Goal: Download file/media: Download file/media

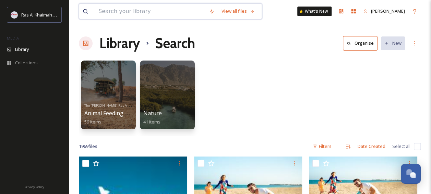
click at [148, 11] on input at bounding box center [150, 11] width 111 height 15
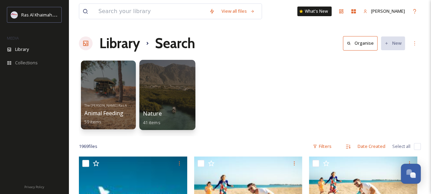
click at [151, 115] on span "Nature" at bounding box center [152, 113] width 19 height 8
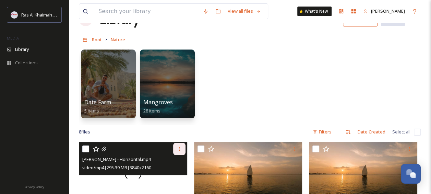
scroll to position [24, 0]
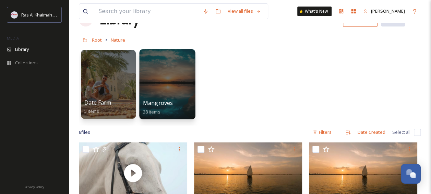
click at [173, 85] on div at bounding box center [167, 84] width 56 height 70
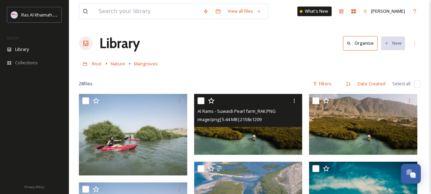
scroll to position [44, 0]
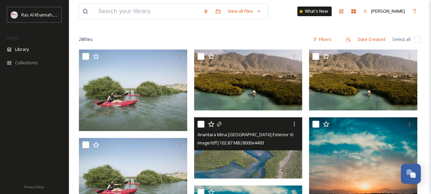
click at [243, 163] on img at bounding box center [248, 147] width 108 height 61
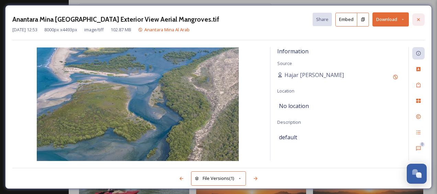
click at [419, 19] on icon at bounding box center [418, 19] width 3 height 3
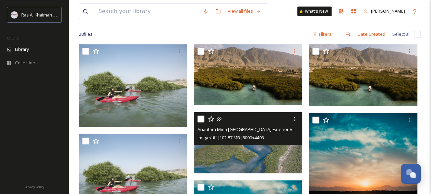
scroll to position [12, 0]
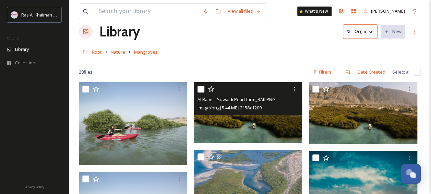
click at [251, 126] on img at bounding box center [248, 112] width 108 height 61
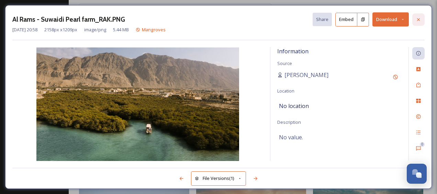
click at [417, 19] on icon at bounding box center [417, 19] width 5 height 5
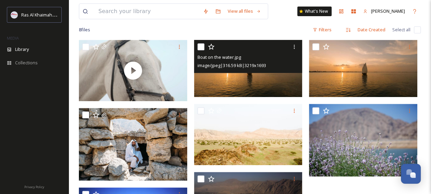
scroll to position [185, 0]
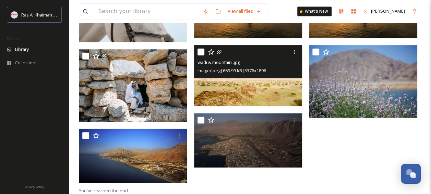
click at [251, 93] on img at bounding box center [248, 75] width 108 height 61
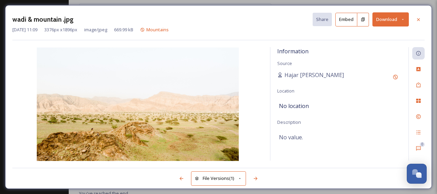
click at [383, 20] on button "Download" at bounding box center [390, 19] width 36 height 14
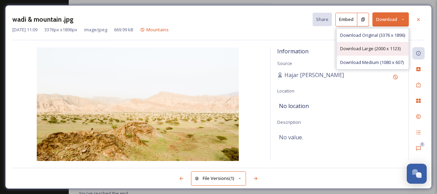
click at [360, 46] on span "Download Large (2000 x 1123)" at bounding box center [370, 48] width 60 height 7
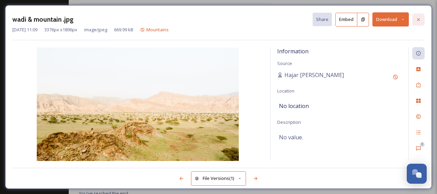
click at [418, 21] on icon at bounding box center [417, 19] width 5 height 5
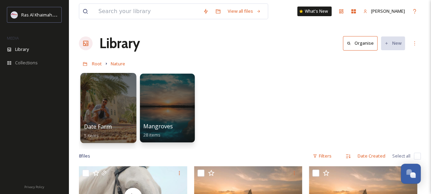
click at [115, 132] on div "Date Farm 5 items" at bounding box center [108, 130] width 49 height 17
click at [106, 120] on div at bounding box center [108, 108] width 56 height 70
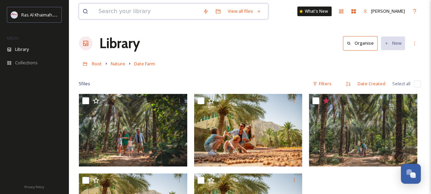
click at [176, 14] on input at bounding box center [147, 11] width 105 height 15
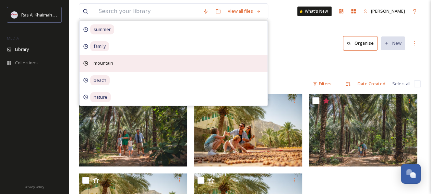
click at [97, 34] on span "mountain" at bounding box center [102, 29] width 24 height 10
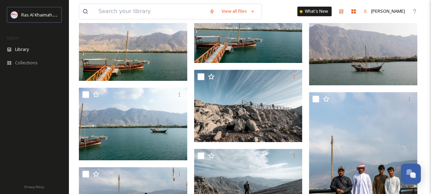
scroll to position [1658, 0]
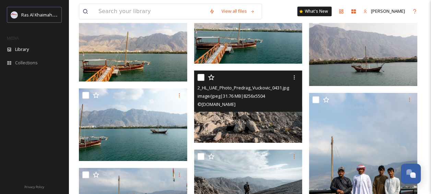
click at [245, 122] on img at bounding box center [248, 106] width 108 height 72
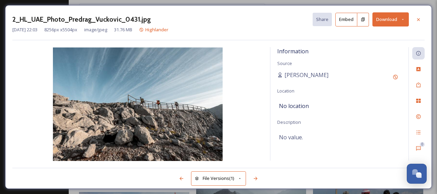
click at [395, 20] on button "Download" at bounding box center [390, 19] width 36 height 14
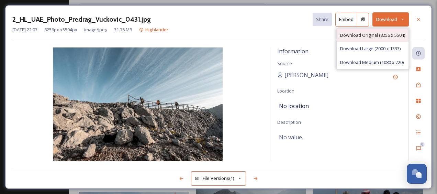
click at [360, 39] on div "Download Original (8256 x 5504)" at bounding box center [372, 34] width 72 height 13
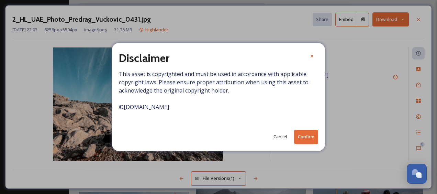
click at [278, 136] on button "Cancel" at bounding box center [280, 136] width 21 height 13
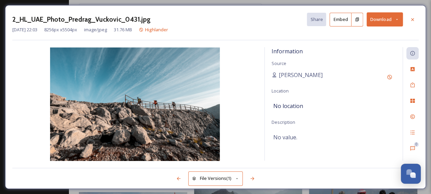
click at [385, 24] on button "Download" at bounding box center [385, 19] width 36 height 14
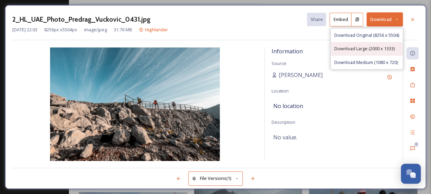
click at [375, 47] on span "Download Large (2000 x 1333)" at bounding box center [365, 48] width 60 height 7
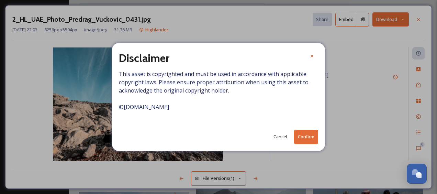
click at [307, 143] on button "Confirm" at bounding box center [306, 136] width 24 height 14
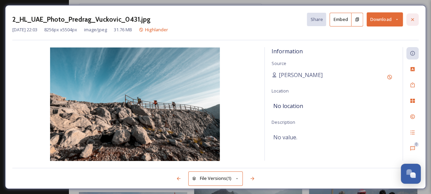
click at [409, 20] on div at bounding box center [413, 19] width 12 height 12
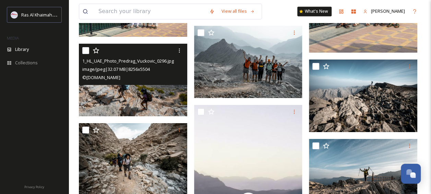
scroll to position [1839, 0]
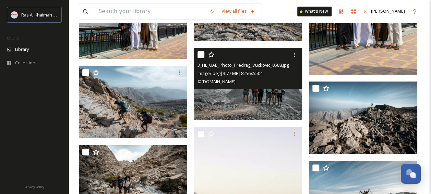
click at [253, 100] on img at bounding box center [248, 84] width 108 height 72
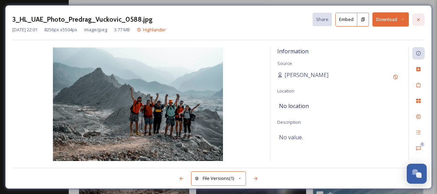
click at [414, 20] on div at bounding box center [418, 19] width 12 height 12
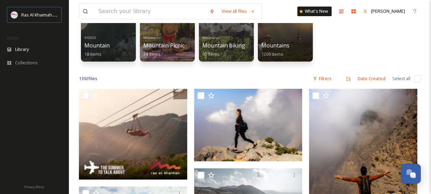
scroll to position [69, 0]
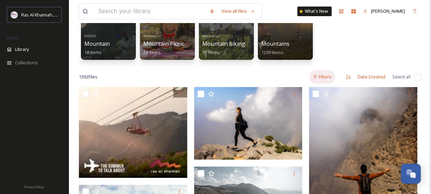
click at [325, 79] on div "Filters" at bounding box center [323, 76] width 26 height 13
click at [371, 78] on div "Date Created" at bounding box center [372, 76] width 35 height 13
click at [349, 77] on icon at bounding box center [348, 76] width 5 height 5
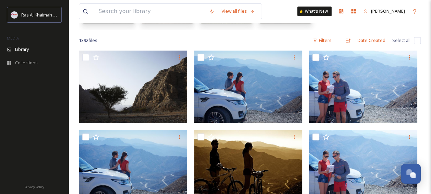
scroll to position [108, 0]
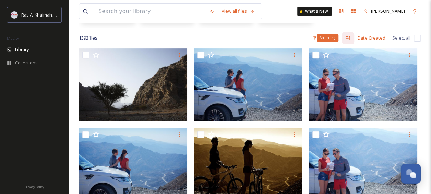
click at [347, 39] on icon at bounding box center [348, 38] width 4 height 4
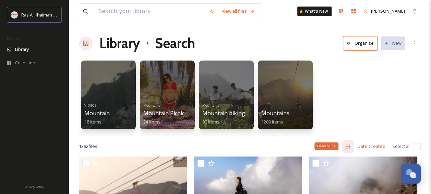
click at [347, 146] on icon at bounding box center [348, 145] width 5 height 5
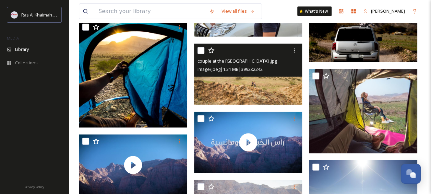
scroll to position [951, 0]
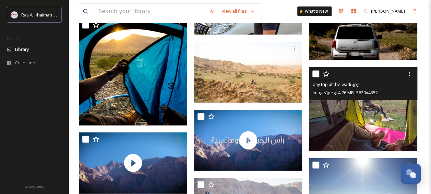
click at [355, 119] on img at bounding box center [363, 109] width 108 height 84
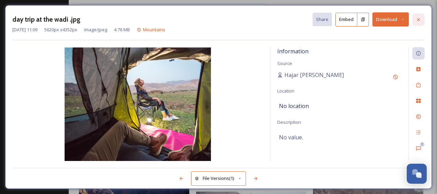
click at [417, 19] on icon at bounding box center [417, 19] width 5 height 5
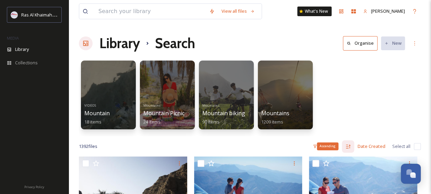
click at [347, 151] on div "Ascending" at bounding box center [348, 146] width 12 height 12
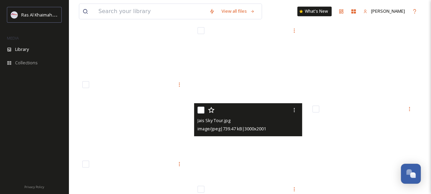
scroll to position [8086, 0]
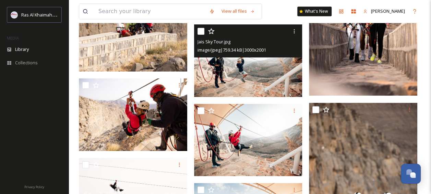
click at [241, 78] on img at bounding box center [248, 60] width 108 height 72
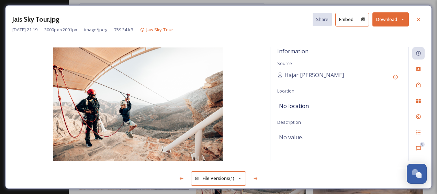
click at [382, 20] on button "Download" at bounding box center [390, 19] width 36 height 14
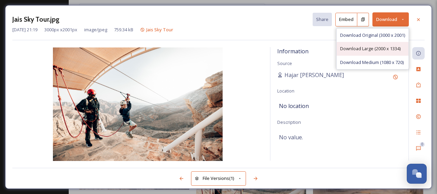
click at [362, 45] on div "Download Large (2000 x 1334)" at bounding box center [372, 48] width 72 height 13
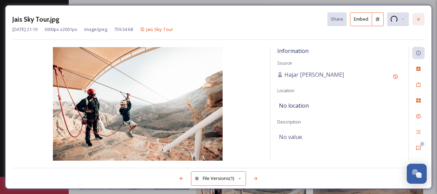
click at [418, 22] on icon at bounding box center [417, 18] width 5 height 5
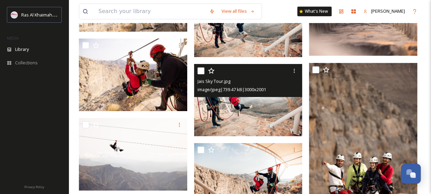
scroll to position [8126, 0]
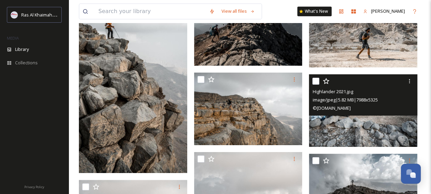
scroll to position [12022, 0]
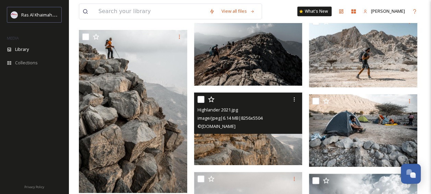
click at [240, 150] on img at bounding box center [248, 128] width 108 height 72
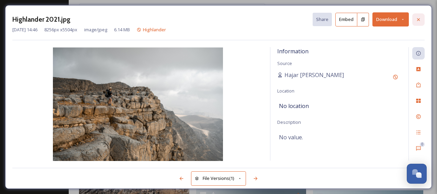
click at [414, 21] on div at bounding box center [418, 19] width 12 height 12
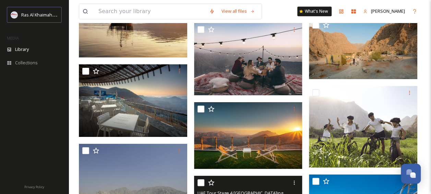
scroll to position [14484, 0]
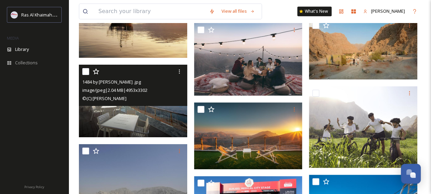
click at [143, 120] on img at bounding box center [133, 101] width 108 height 72
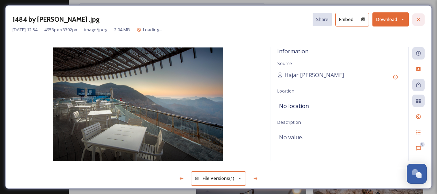
click at [420, 19] on icon at bounding box center [417, 19] width 5 height 5
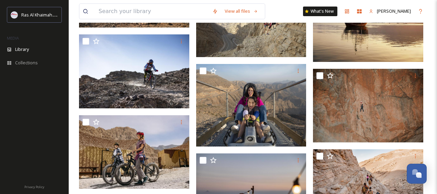
click at [420, 19] on div "View all files What's New [PERSON_NAME]" at bounding box center [252, 11] width 347 height 23
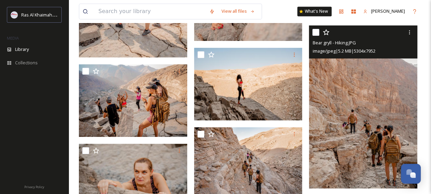
scroll to position [17418, 0]
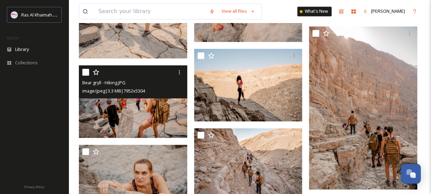
click at [162, 118] on img at bounding box center [133, 101] width 108 height 72
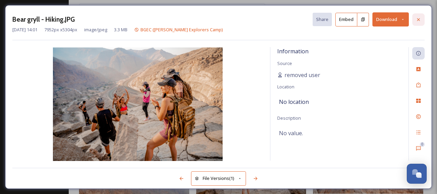
click at [414, 20] on div at bounding box center [418, 19] width 12 height 12
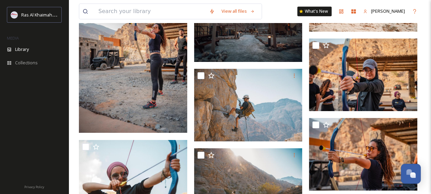
scroll to position [23449, 0]
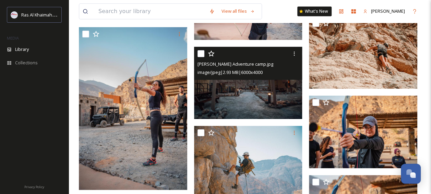
click at [216, 90] on img at bounding box center [248, 82] width 108 height 72
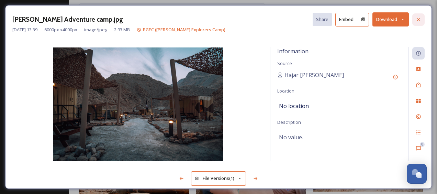
click at [415, 22] on div at bounding box center [418, 19] width 12 height 12
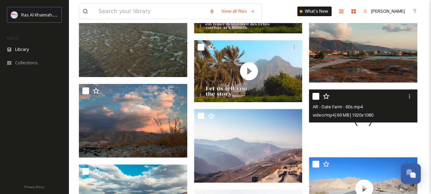
scroll to position [32278, 0]
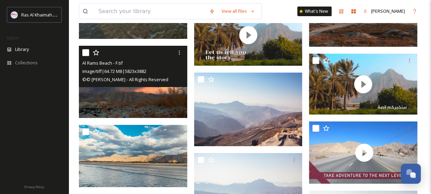
click at [148, 96] on img at bounding box center [133, 81] width 108 height 72
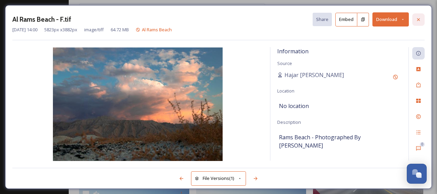
click at [419, 20] on icon at bounding box center [417, 19] width 5 height 5
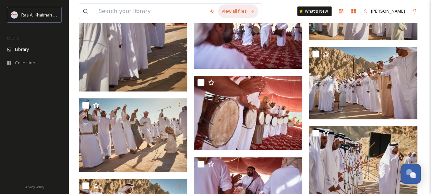
scroll to position [37115, 0]
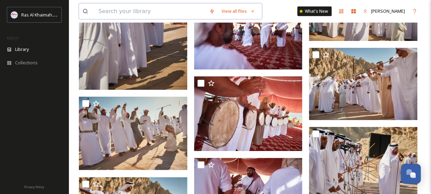
click at [192, 11] on input at bounding box center [150, 11] width 111 height 15
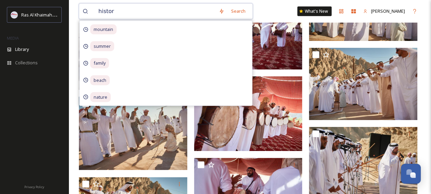
type input "history"
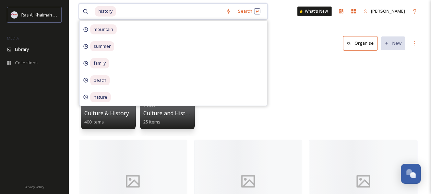
click at [168, 4] on input at bounding box center [170, 11] width 106 height 15
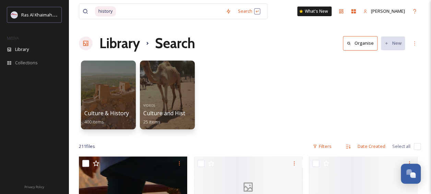
click at [303, 22] on div "history Search What's New [PERSON_NAME]" at bounding box center [250, 11] width 342 height 23
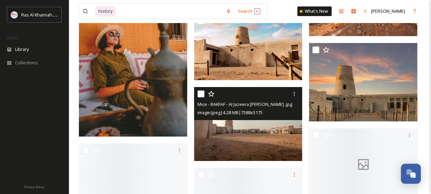
scroll to position [4839, 0]
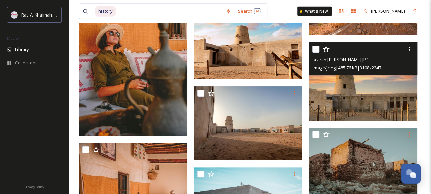
click at [347, 112] on img at bounding box center [363, 81] width 108 height 78
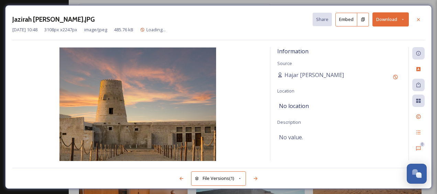
click at [382, 19] on button "Download" at bounding box center [390, 19] width 36 height 14
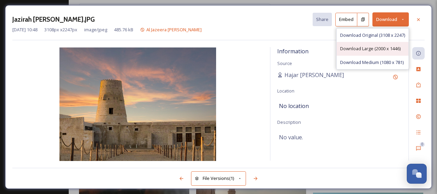
click at [366, 47] on span "Download Large (2000 x 1446)" at bounding box center [370, 48] width 60 height 7
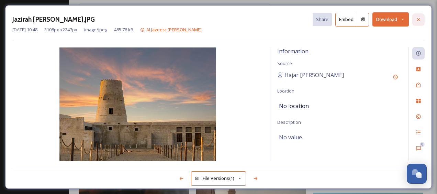
click at [417, 23] on div at bounding box center [418, 19] width 12 height 12
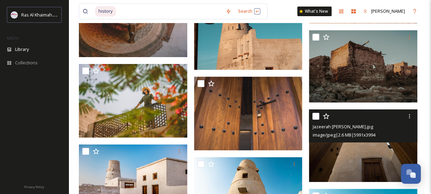
scroll to position [5158, 0]
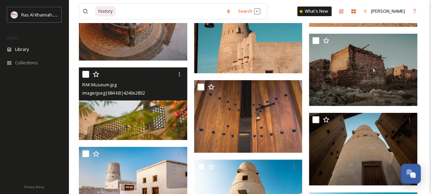
click at [151, 119] on img at bounding box center [133, 103] width 108 height 72
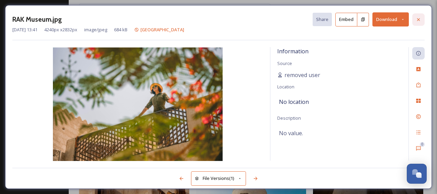
click at [416, 20] on icon at bounding box center [417, 19] width 5 height 5
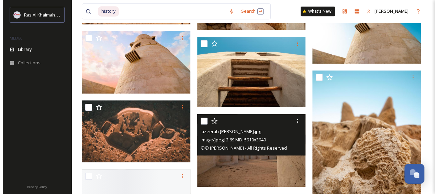
scroll to position [5428, 0]
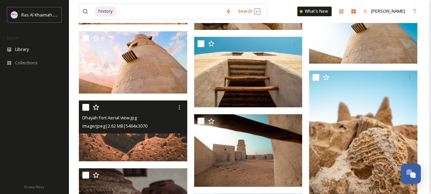
click at [165, 149] on img at bounding box center [133, 130] width 108 height 61
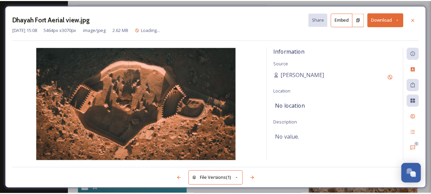
scroll to position [5430, 0]
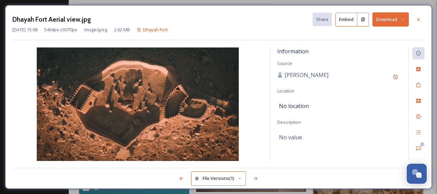
click at [387, 19] on button "Download" at bounding box center [390, 19] width 36 height 14
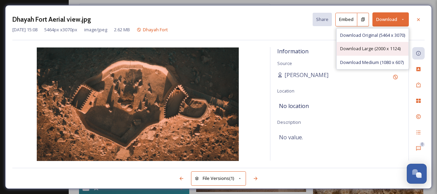
click at [379, 42] on div "Download Large (2000 x 1124)" at bounding box center [372, 48] width 72 height 13
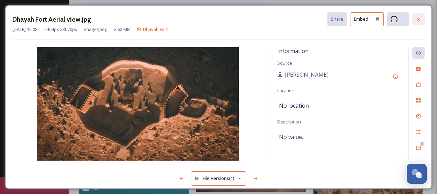
click at [418, 19] on icon at bounding box center [418, 19] width 3 height 3
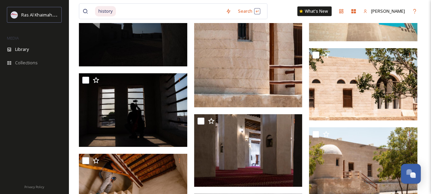
scroll to position [6089, 0]
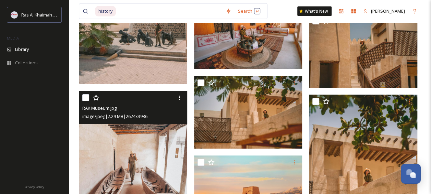
scroll to position [4617, 0]
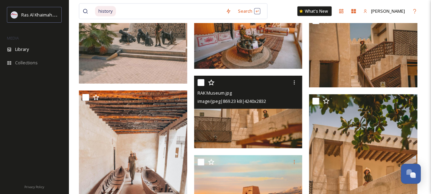
click at [241, 125] on img at bounding box center [248, 112] width 108 height 72
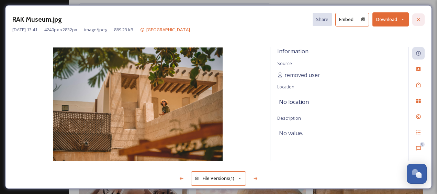
click at [419, 21] on icon at bounding box center [417, 19] width 5 height 5
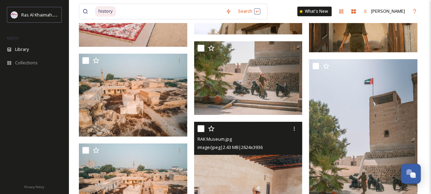
scroll to position [4119, 0]
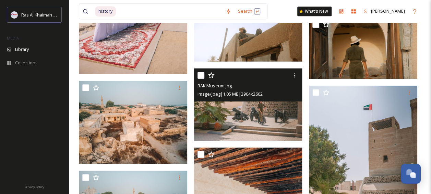
click at [243, 120] on img at bounding box center [248, 104] width 108 height 72
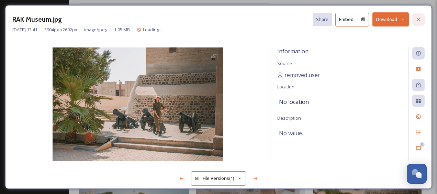
click at [416, 18] on icon at bounding box center [417, 19] width 5 height 5
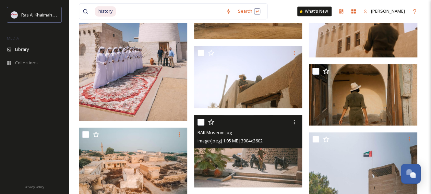
scroll to position [4056, 0]
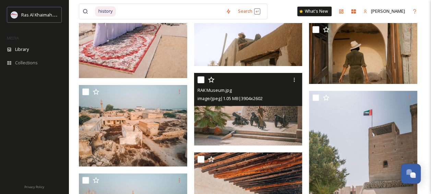
click at [257, 119] on img at bounding box center [248, 109] width 108 height 72
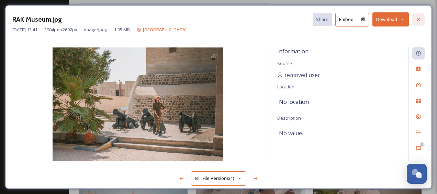
click at [420, 20] on icon at bounding box center [417, 19] width 5 height 5
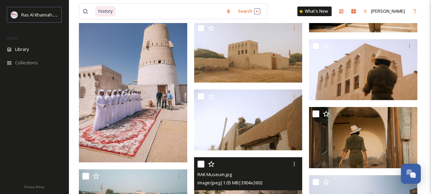
scroll to position [3971, 0]
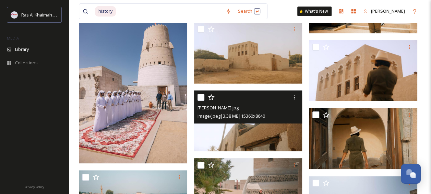
click at [238, 119] on div "image/jpeg | 3.38 MB | 15360 x 8640" at bounding box center [249, 116] width 103 height 8
click at [249, 130] on img at bounding box center [248, 120] width 108 height 61
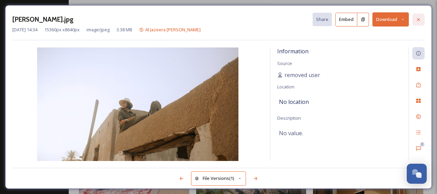
click at [420, 18] on icon at bounding box center [417, 19] width 5 height 5
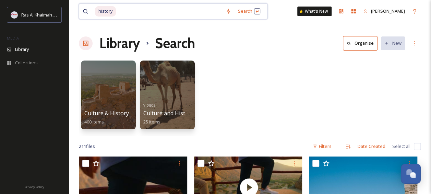
click at [179, 11] on input at bounding box center [170, 11] width 106 height 15
type input "h"
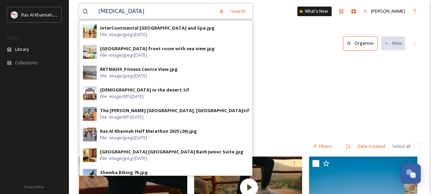
type input "relax"
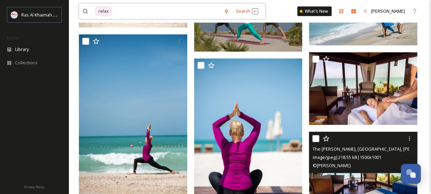
scroll to position [2149, 0]
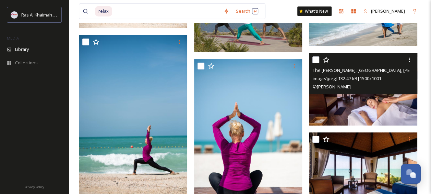
click at [343, 96] on img at bounding box center [363, 89] width 108 height 72
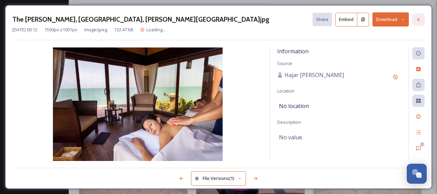
click at [420, 17] on icon at bounding box center [417, 19] width 5 height 5
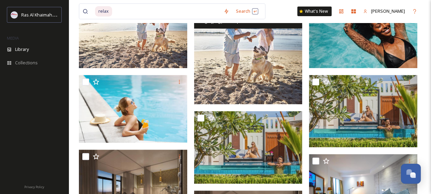
scroll to position [107, 0]
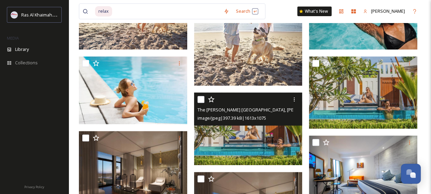
click at [256, 154] on img at bounding box center [248, 128] width 108 height 72
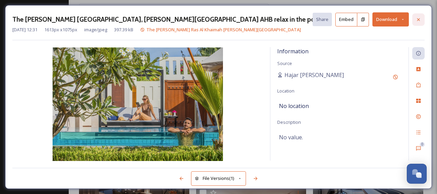
click at [419, 20] on icon at bounding box center [418, 19] width 3 height 3
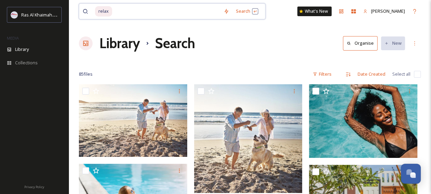
drag, startPoint x: 158, startPoint y: 12, endPoint x: 111, endPoint y: 11, distance: 46.7
click at [111, 11] on div "relax" at bounding box center [157, 11] width 125 height 15
type input "r"
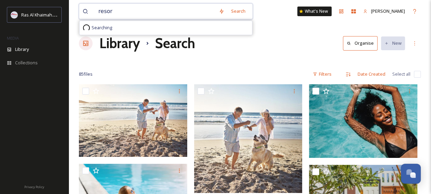
type input "resort"
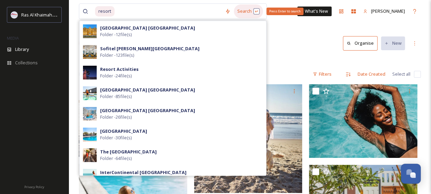
click at [247, 12] on div "Search Press Enter to search" at bounding box center [248, 10] width 29 height 13
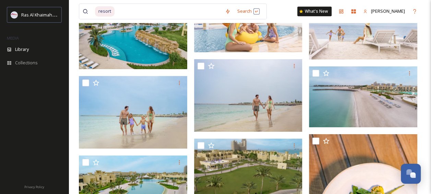
scroll to position [6790, 0]
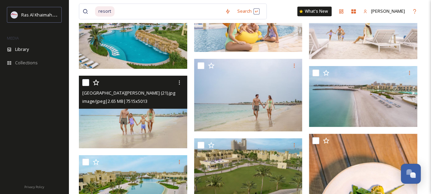
click at [160, 140] on img at bounding box center [133, 112] width 108 height 72
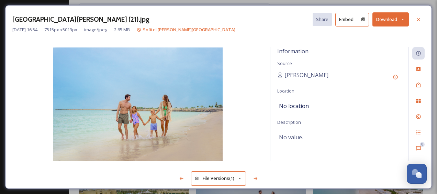
click at [392, 16] on button "Download" at bounding box center [390, 19] width 36 height 14
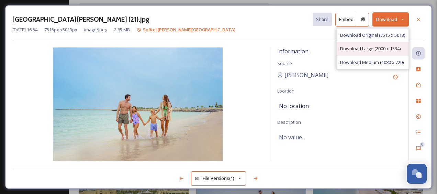
click at [366, 49] on span "Download Large (2000 x 1334)" at bounding box center [370, 48] width 60 height 7
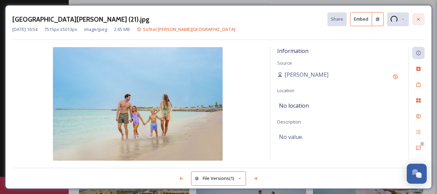
click at [417, 19] on icon at bounding box center [417, 18] width 5 height 5
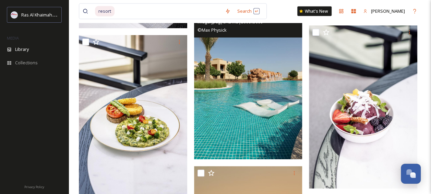
scroll to position [8412, 0]
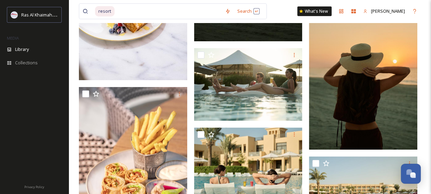
scroll to position [8701, 0]
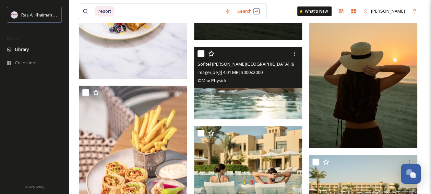
click at [277, 104] on img at bounding box center [248, 83] width 108 height 72
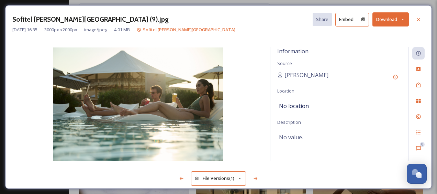
click at [388, 16] on button "Download" at bounding box center [390, 19] width 36 height 14
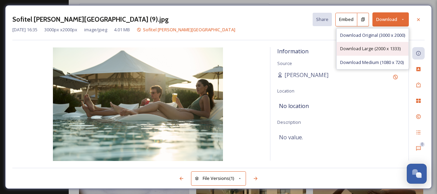
click at [372, 45] on span "Download Large (2000 x 1333)" at bounding box center [370, 48] width 60 height 7
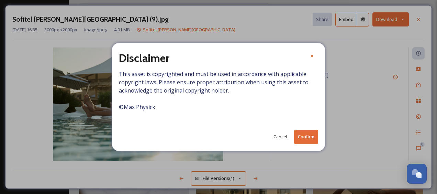
click at [307, 137] on button "Confirm" at bounding box center [306, 136] width 24 height 14
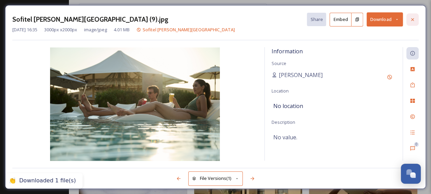
click at [416, 15] on div at bounding box center [413, 19] width 12 height 12
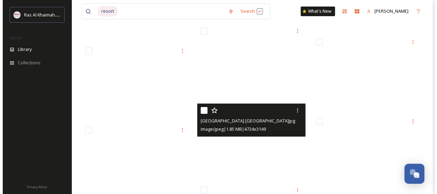
scroll to position [24611, 0]
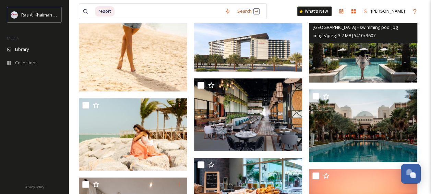
click at [357, 70] on img at bounding box center [363, 46] width 108 height 72
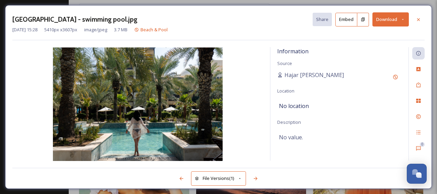
click at [393, 17] on button "Download" at bounding box center [390, 19] width 36 height 14
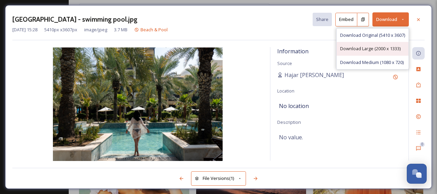
click at [373, 51] on span "Download Large (2000 x 1333)" at bounding box center [370, 48] width 60 height 7
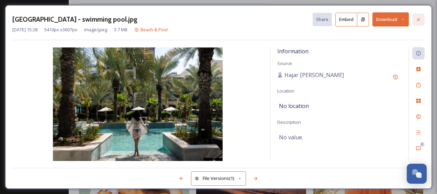
click at [419, 19] on icon at bounding box center [417, 19] width 5 height 5
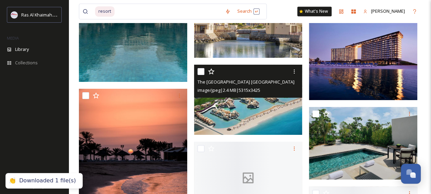
scroll to position [25101, 0]
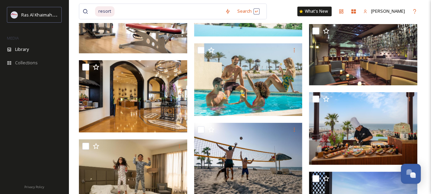
scroll to position [26232, 0]
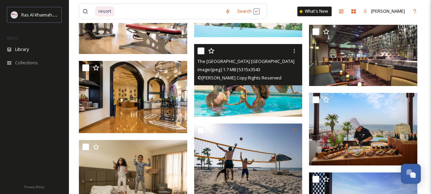
click at [280, 112] on img at bounding box center [248, 80] width 108 height 72
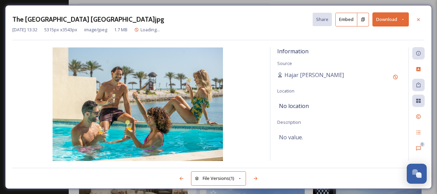
click at [390, 20] on button "Download" at bounding box center [390, 19] width 36 height 14
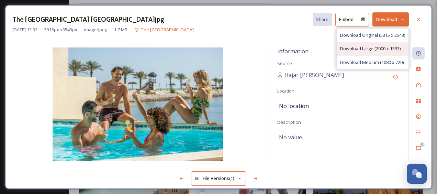
click at [369, 51] on span "Download Large (2000 x 1333)" at bounding box center [370, 48] width 60 height 7
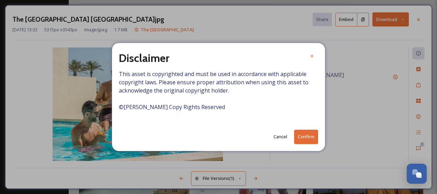
click at [306, 133] on button "Confirm" at bounding box center [306, 136] width 24 height 14
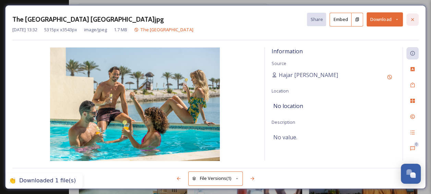
click at [408, 18] on div at bounding box center [413, 19] width 12 height 12
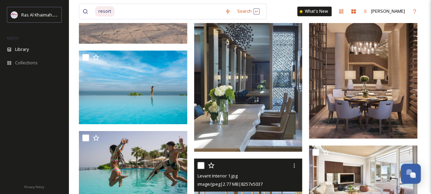
scroll to position [27606, 0]
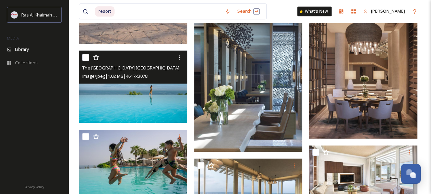
click at [168, 115] on img at bounding box center [133, 86] width 108 height 72
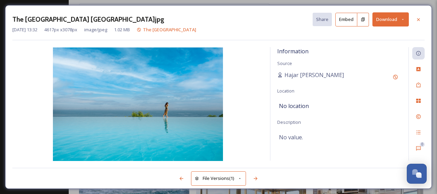
click at [392, 18] on button "Download" at bounding box center [390, 19] width 36 height 14
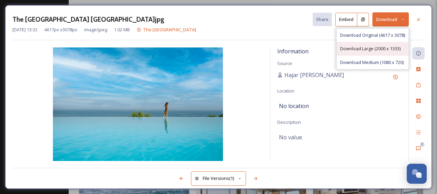
click at [360, 50] on span "Download Large (2000 x 1333)" at bounding box center [370, 48] width 60 height 7
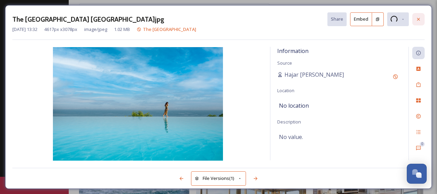
click at [419, 21] on icon at bounding box center [417, 18] width 5 height 5
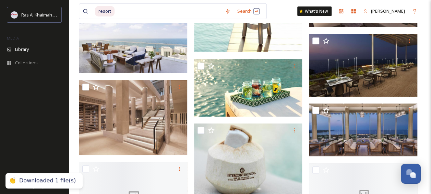
scroll to position [28149, 0]
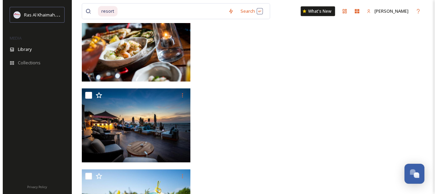
scroll to position [37051, 0]
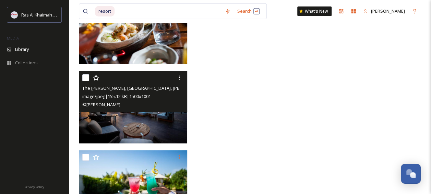
click at [138, 132] on img at bounding box center [133, 107] width 108 height 72
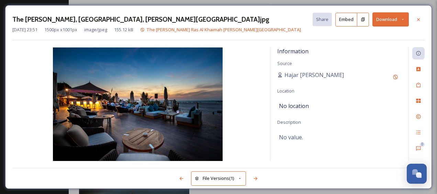
scroll to position [37052, 0]
click at [392, 16] on button "Download" at bounding box center [390, 19] width 36 height 14
click at [417, 18] on icon at bounding box center [417, 19] width 5 height 5
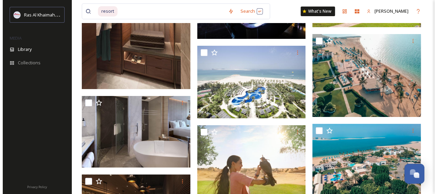
scroll to position [29700, 0]
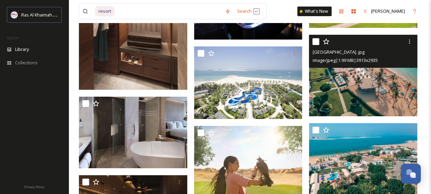
click at [337, 82] on img at bounding box center [363, 75] width 108 height 81
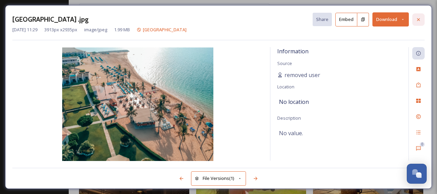
click at [417, 17] on icon at bounding box center [417, 19] width 5 height 5
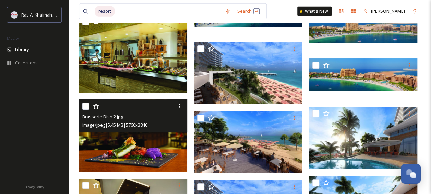
scroll to position [33354, 0]
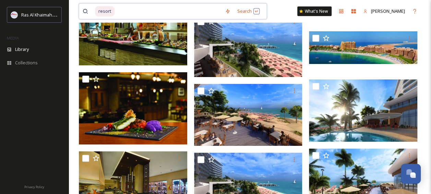
click at [175, 10] on input at bounding box center [168, 11] width 106 height 15
type input "r"
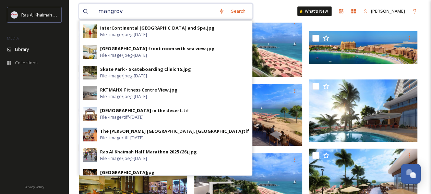
type input "mangrove"
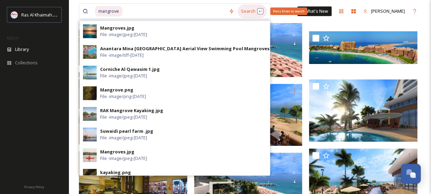
click at [249, 7] on div "Search Press Enter to search" at bounding box center [252, 10] width 29 height 13
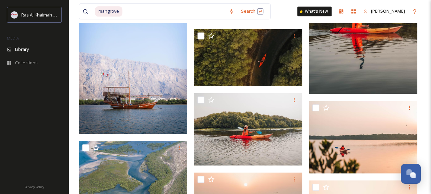
scroll to position [465, 0]
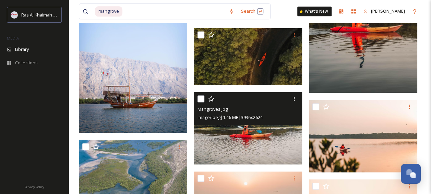
click at [250, 149] on img at bounding box center [248, 128] width 108 height 72
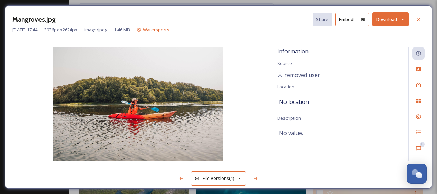
click at [391, 19] on button "Download" at bounding box center [390, 19] width 36 height 14
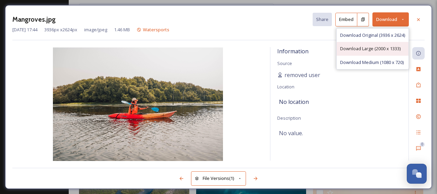
click at [379, 48] on span "Download Large (2000 x 1333)" at bounding box center [370, 48] width 60 height 7
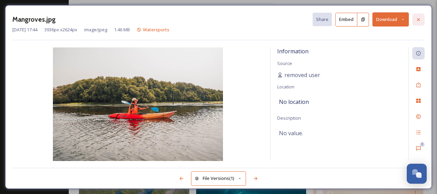
click at [419, 18] on icon at bounding box center [417, 19] width 5 height 5
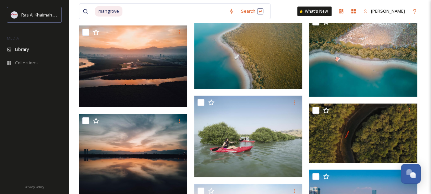
scroll to position [1313, 0]
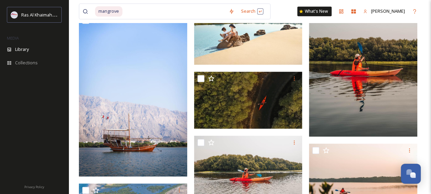
scroll to position [421, 0]
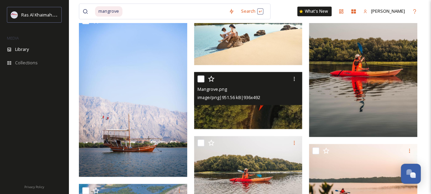
click at [242, 119] on img at bounding box center [248, 100] width 108 height 57
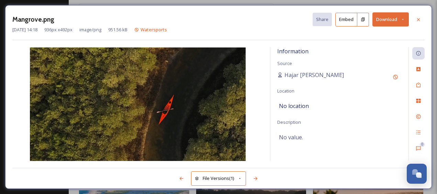
click at [406, 15] on button "Download" at bounding box center [390, 19] width 36 height 14
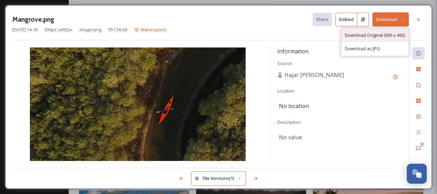
click at [392, 33] on span "Download Original (936 x 492)" at bounding box center [375, 35] width 60 height 7
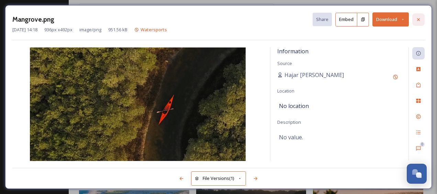
click at [421, 18] on icon at bounding box center [417, 19] width 5 height 5
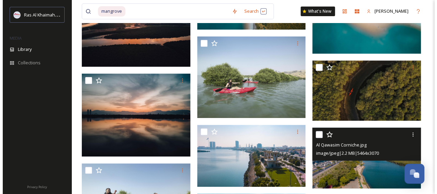
scroll to position [1350, 0]
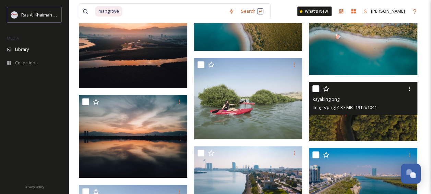
click at [362, 124] on img at bounding box center [363, 111] width 108 height 59
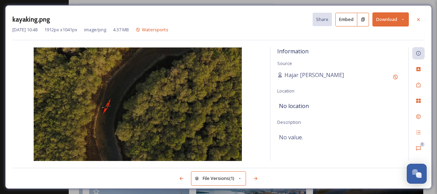
click at [404, 19] on icon at bounding box center [402, 19] width 4 height 4
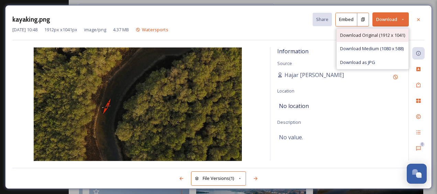
click at [384, 38] on div "Download Original (1912 x 1041)" at bounding box center [372, 34] width 72 height 13
